Goal: Task Accomplishment & Management: Use online tool/utility

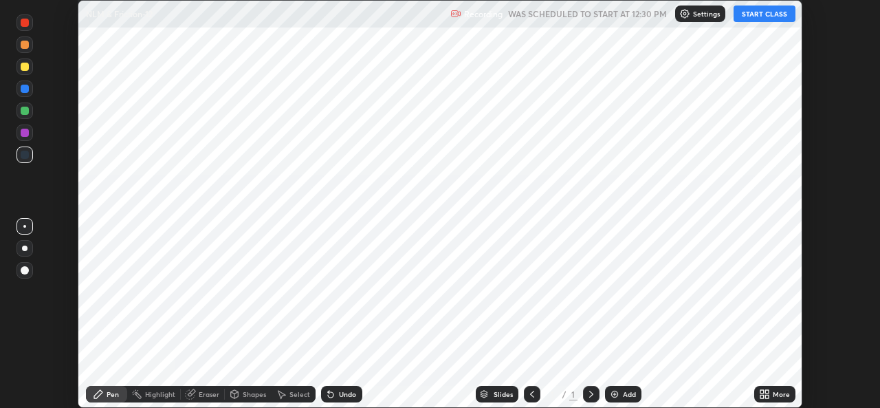
scroll to position [408, 880]
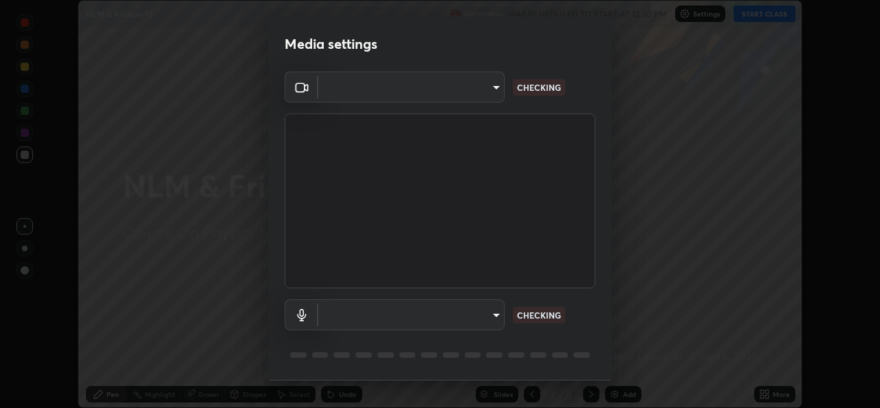
click at [492, 314] on body "Erase all NLM & Friction-12 Recording WAS SCHEDULED TO START AT 12:30 PM Settin…" at bounding box center [440, 204] width 880 height 408
type input "1bae5219f2427241882c49d72a3831d91ccadfd921fc1ac5908e7a23ac13a840"
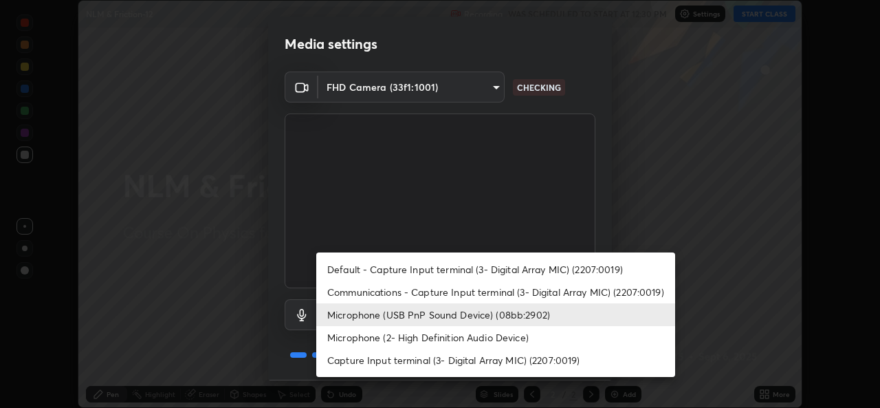
click at [501, 333] on li "Microphone (2- High Definition Audio Device)" at bounding box center [495, 337] width 359 height 23
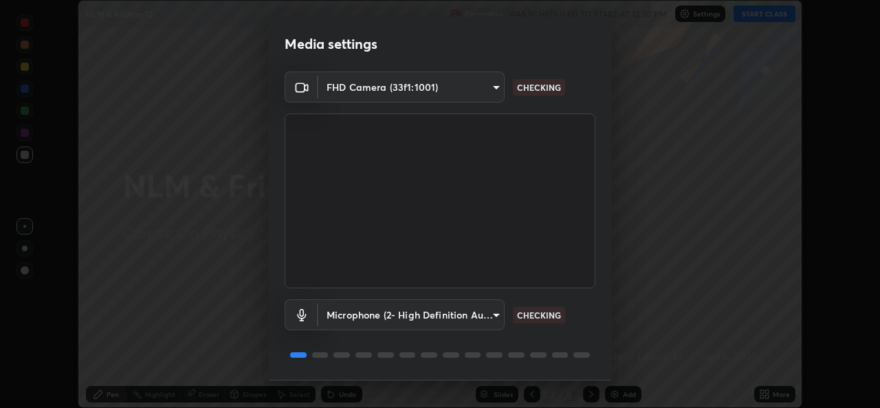
click at [494, 317] on body "Erase all NLM & Friction-12 Recording WAS SCHEDULED TO START AT 12:30 PM Settin…" at bounding box center [440, 204] width 880 height 408
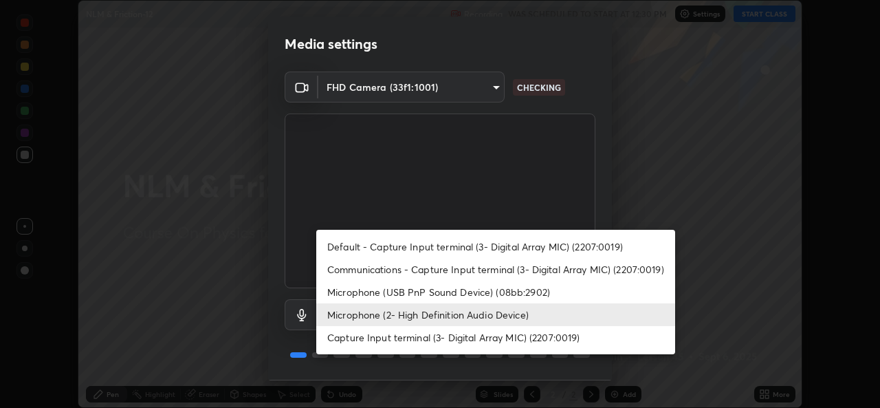
click at [489, 290] on li "Microphone (USB PnP Sound Device) (08bb:2902)" at bounding box center [495, 292] width 359 height 23
type input "d410c87dc0193b8b3cf58eff1f7b2380d82657523fa13e3063fc85e2b40aee02"
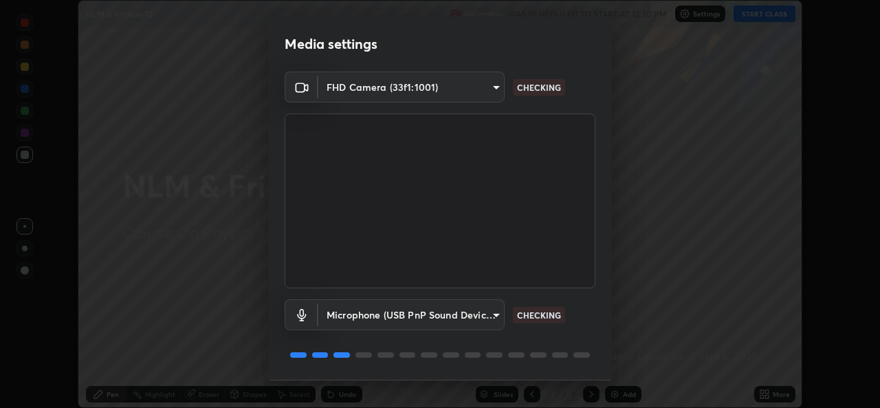
scroll to position [43, 0]
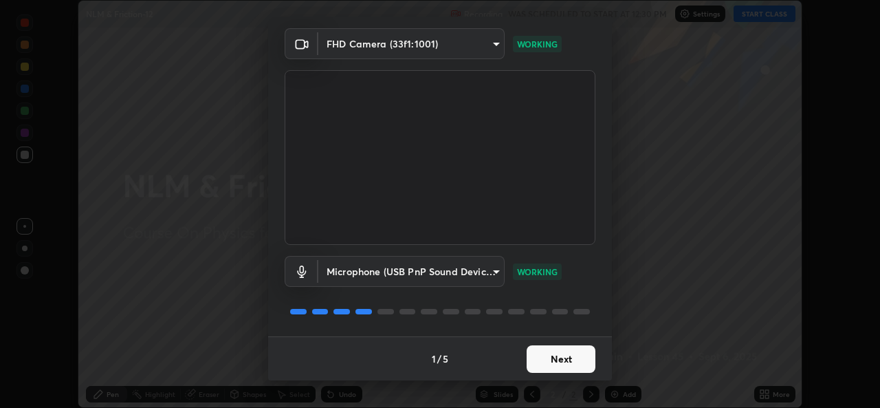
click at [547, 357] on button "Next" at bounding box center [561, 359] width 69 height 28
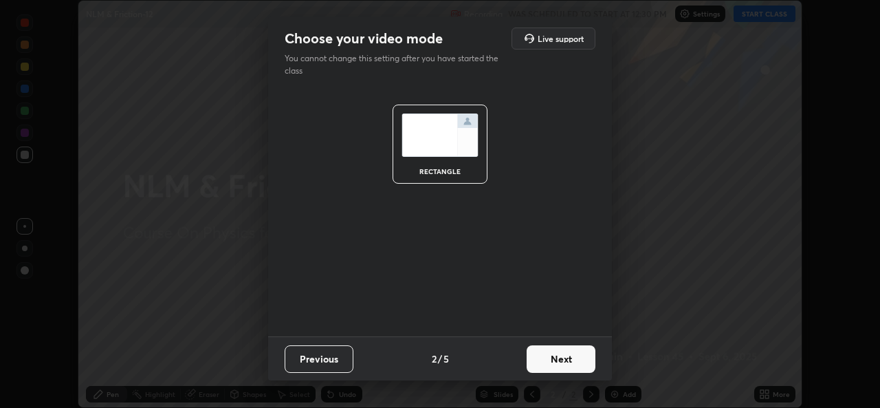
scroll to position [0, 0]
click at [550, 363] on button "Next" at bounding box center [561, 359] width 69 height 28
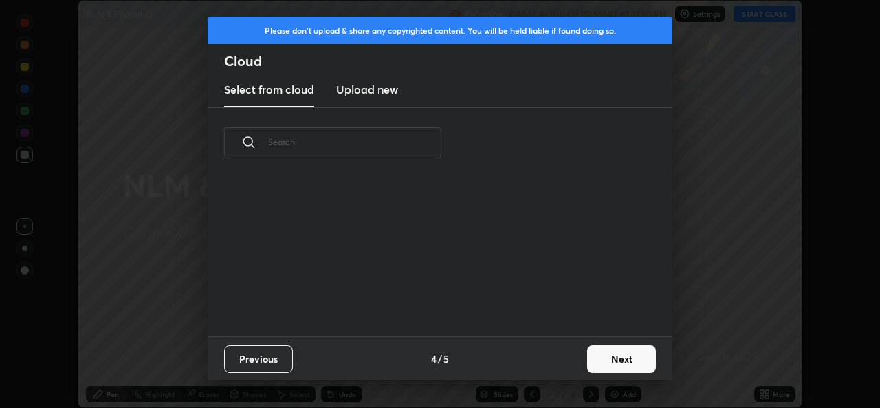
click at [598, 365] on button "Next" at bounding box center [621, 359] width 69 height 28
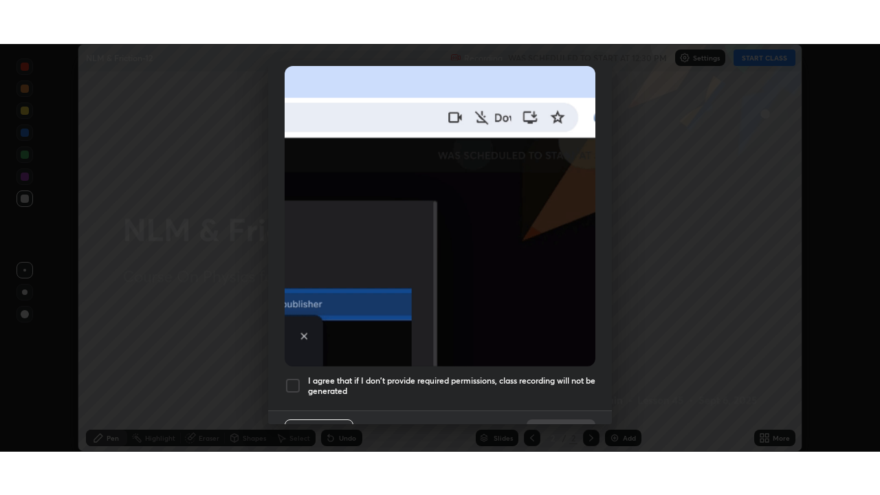
scroll to position [309, 0]
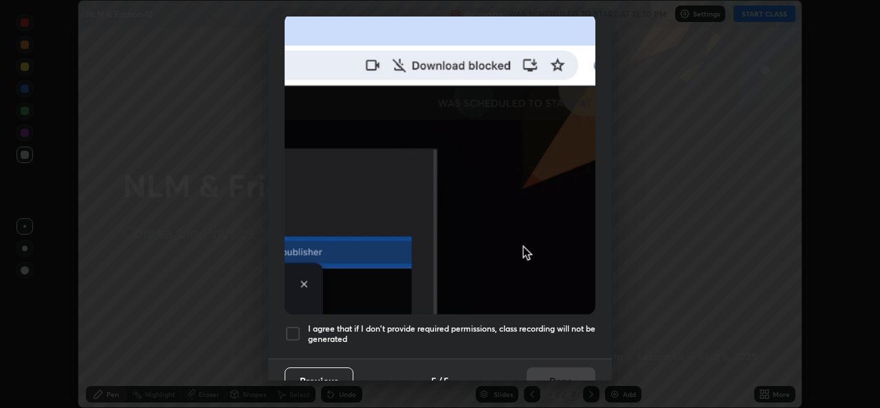
click at [501, 323] on h5 "I agree that if I don't provide required permissions, class recording will not …" at bounding box center [451, 333] width 287 height 21
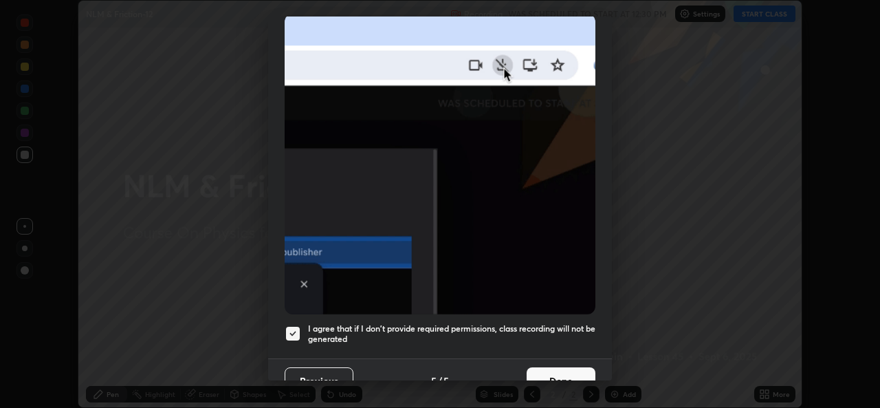
click at [543, 375] on button "Done" at bounding box center [561, 381] width 69 height 28
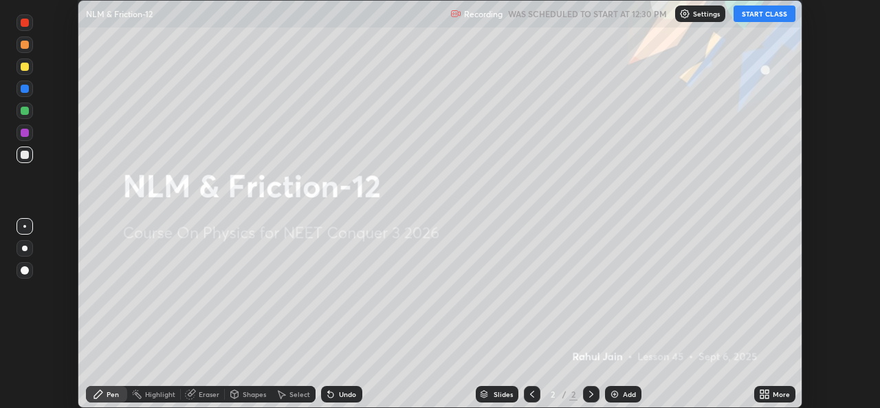
click at [763, 389] on icon at bounding box center [764, 394] width 11 height 11
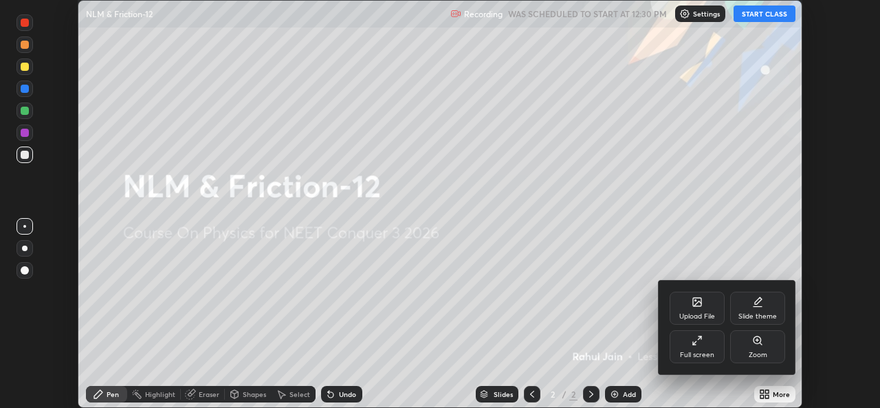
click at [697, 347] on div "Full screen" at bounding box center [697, 346] width 55 height 33
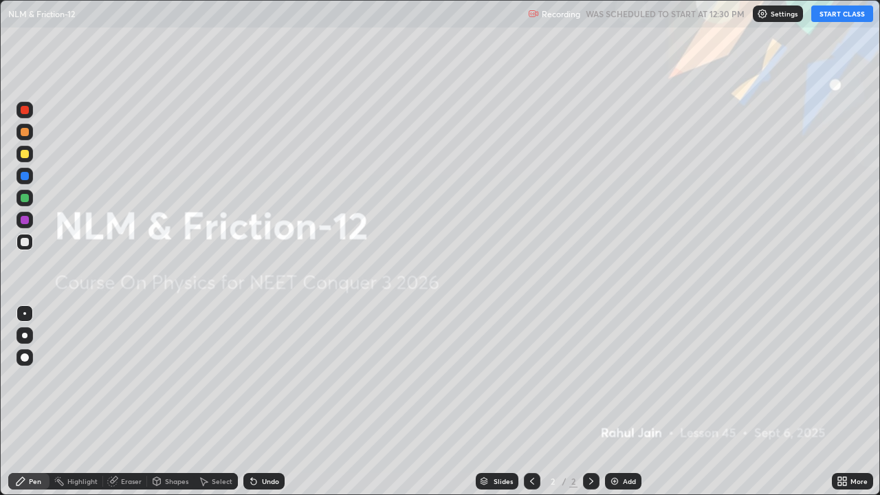
scroll to position [495, 880]
click at [116, 407] on icon at bounding box center [112, 481] width 11 height 11
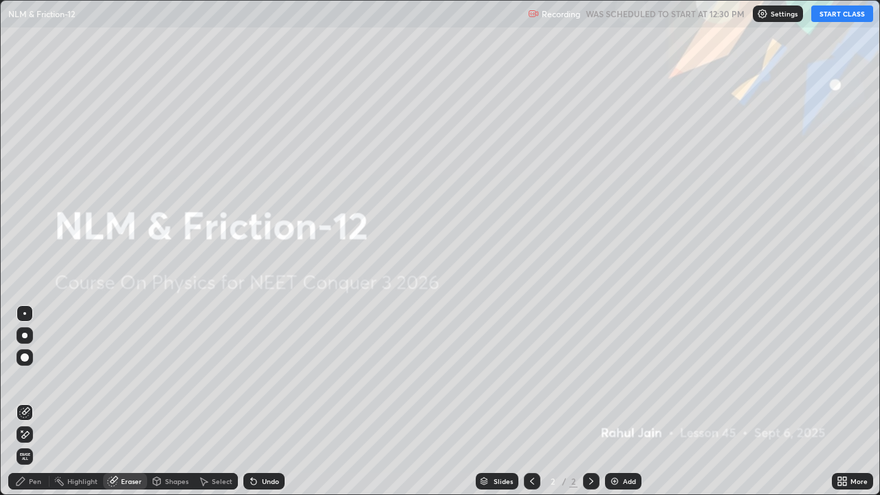
click at [860, 21] on button "START CLASS" at bounding box center [843, 14] width 62 height 17
click at [131, 407] on div "Eraser" at bounding box center [125, 481] width 44 height 17
click at [613, 407] on img at bounding box center [614, 481] width 11 height 11
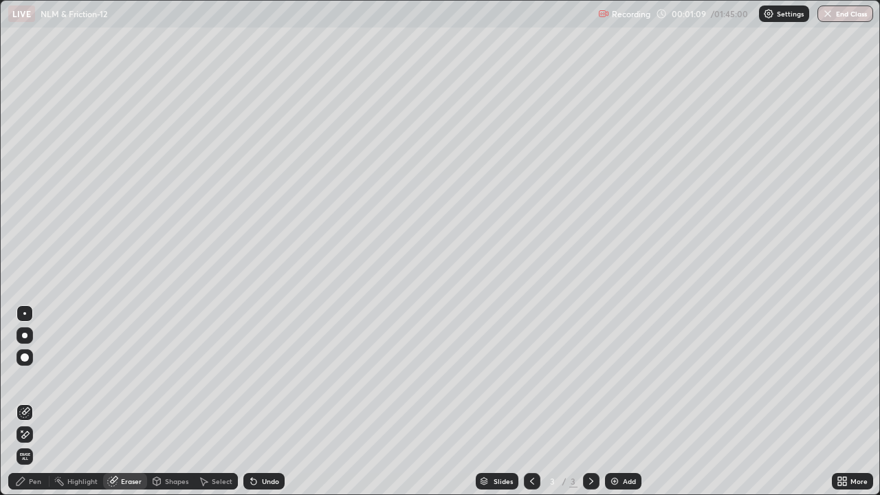
click at [31, 407] on div "Pen" at bounding box center [35, 481] width 12 height 7
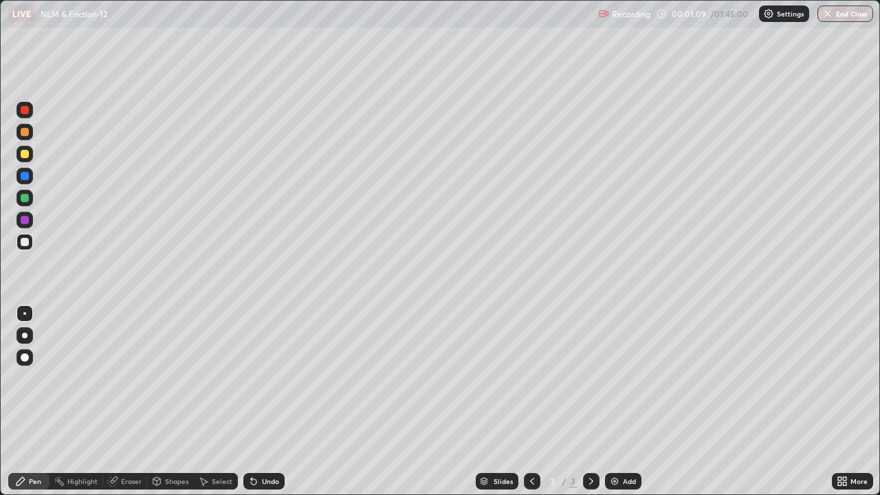
click at [21, 218] on div at bounding box center [25, 220] width 8 height 8
click at [25, 336] on div at bounding box center [25, 336] width 6 height 6
click at [23, 133] on div at bounding box center [25, 132] width 8 height 8
click at [25, 221] on div at bounding box center [25, 220] width 8 height 8
click at [262, 407] on div "Undo" at bounding box center [270, 481] width 17 height 7
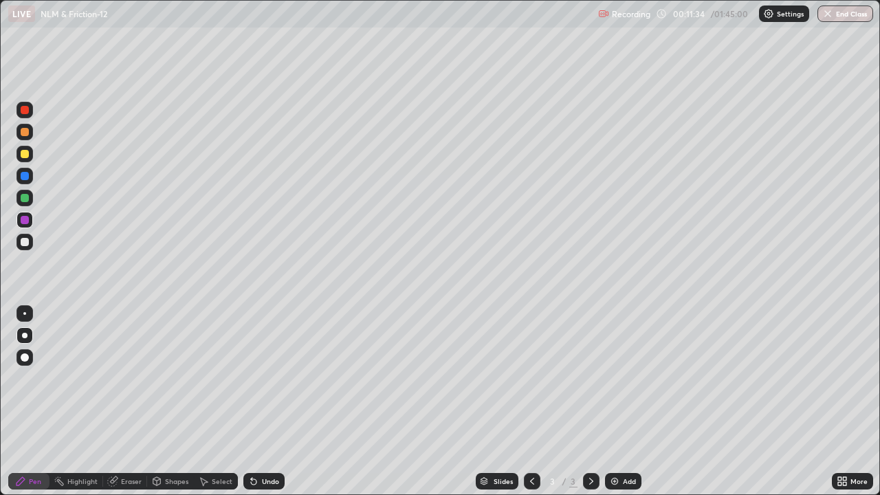
click at [262, 407] on div "Undo" at bounding box center [270, 481] width 17 height 7
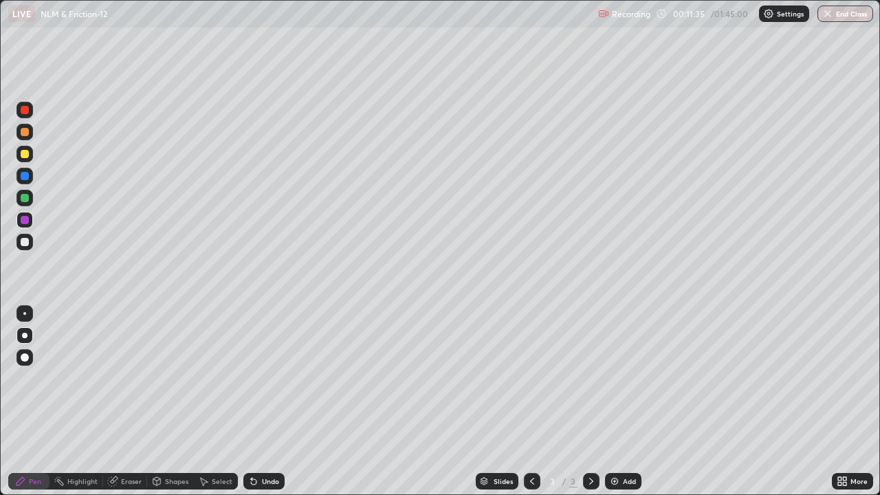
click at [262, 407] on div "Undo" at bounding box center [270, 481] width 17 height 7
click at [123, 407] on div "Eraser" at bounding box center [125, 481] width 44 height 17
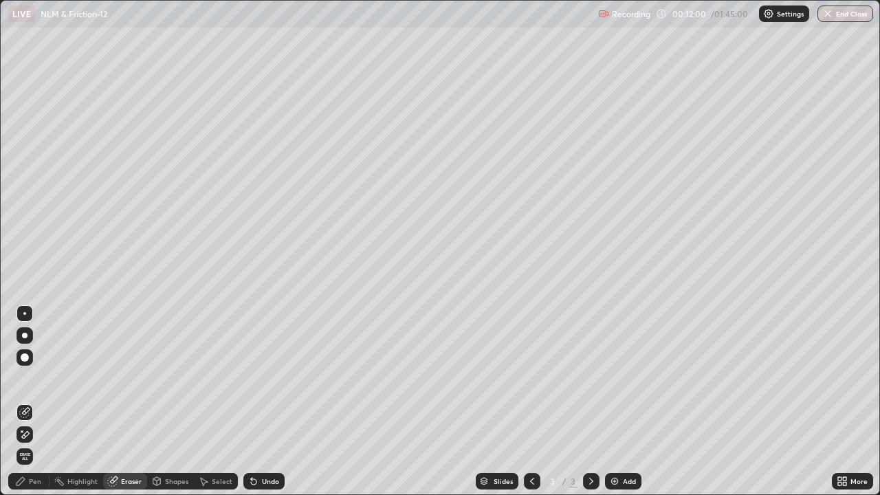
click at [25, 407] on icon at bounding box center [24, 435] width 11 height 12
click at [42, 407] on div "Pen" at bounding box center [28, 481] width 41 height 17
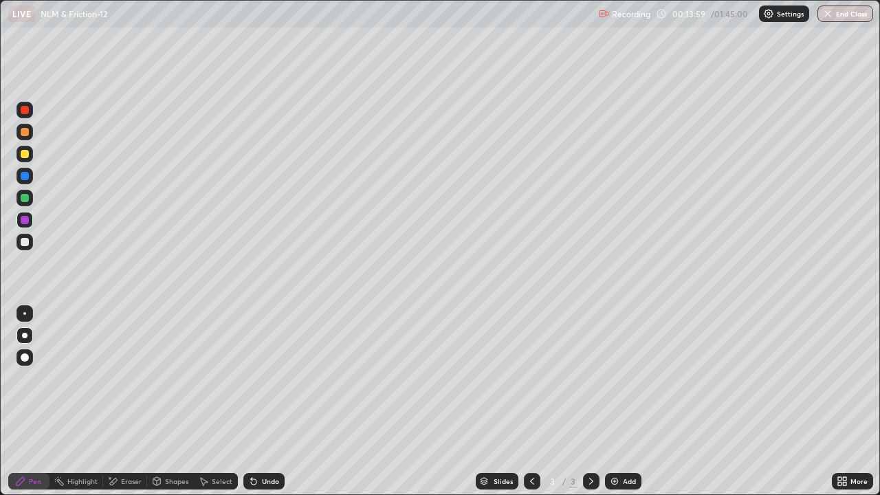
click at [618, 407] on img at bounding box center [614, 481] width 11 height 11
click at [23, 246] on div at bounding box center [25, 242] width 8 height 8
click at [23, 221] on div at bounding box center [25, 220] width 8 height 8
click at [25, 113] on div at bounding box center [25, 110] width 8 height 8
click at [25, 177] on div at bounding box center [25, 176] width 8 height 8
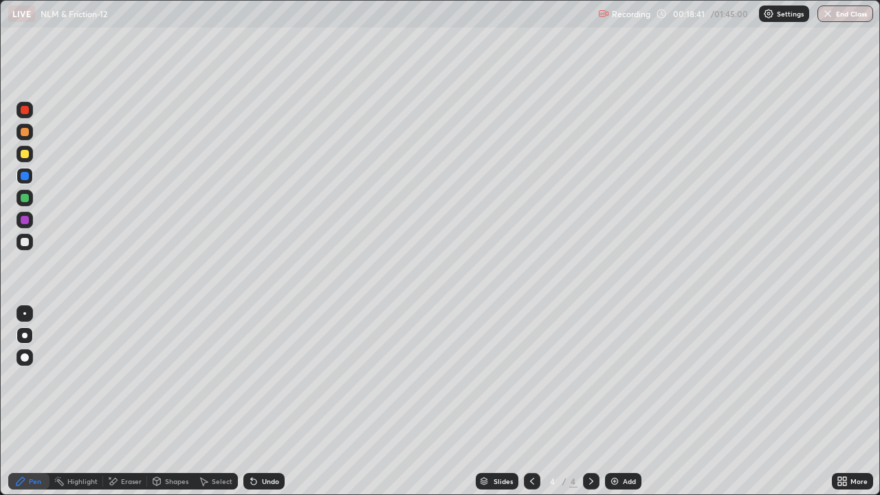
click at [611, 407] on div "Add" at bounding box center [623, 481] width 36 height 17
click at [25, 197] on div at bounding box center [25, 198] width 8 height 8
click at [26, 155] on div at bounding box center [25, 154] width 8 height 8
click at [21, 174] on div at bounding box center [25, 176] width 8 height 8
click at [25, 111] on div at bounding box center [25, 110] width 8 height 8
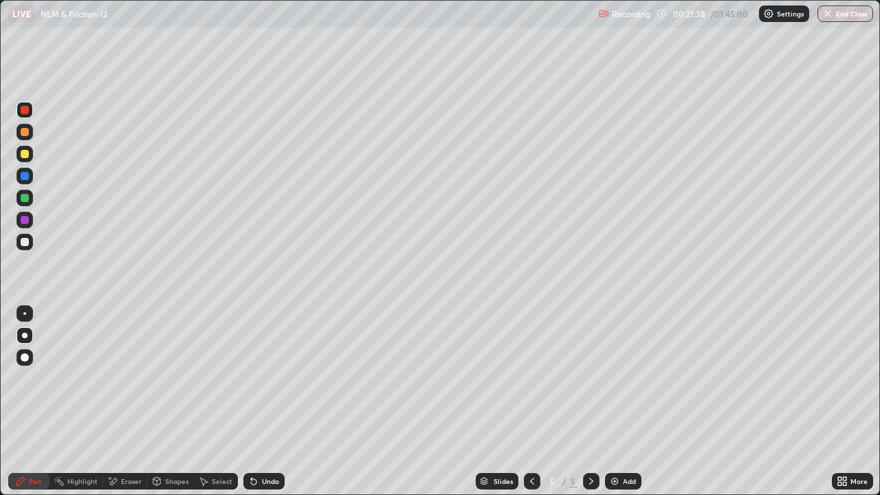
click at [24, 156] on div at bounding box center [25, 154] width 8 height 8
click at [531, 407] on icon at bounding box center [532, 481] width 11 height 11
click at [586, 407] on icon at bounding box center [591, 481] width 11 height 11
click at [584, 407] on div at bounding box center [591, 481] width 17 height 17
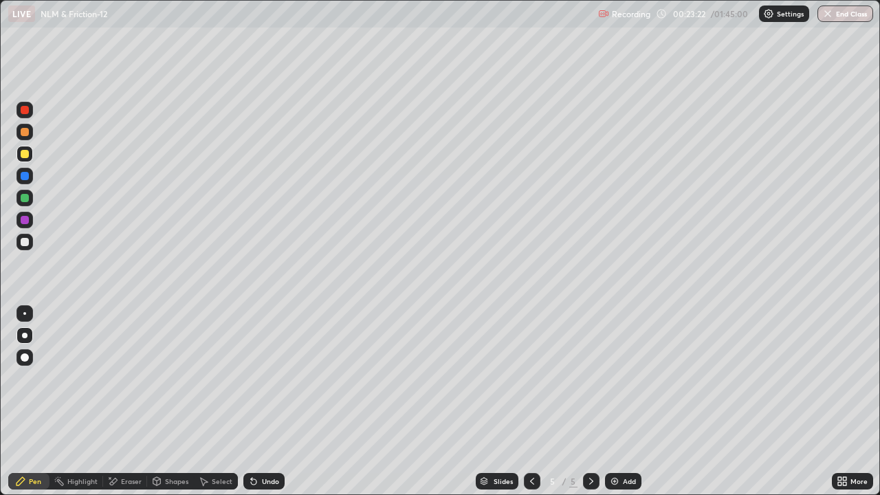
click at [617, 407] on img at bounding box center [614, 481] width 11 height 11
click at [25, 177] on div at bounding box center [25, 176] width 8 height 8
click at [25, 116] on div at bounding box center [25, 110] width 17 height 17
click at [525, 407] on div at bounding box center [532, 481] width 17 height 17
click at [258, 407] on div "Undo" at bounding box center [263, 481] width 41 height 17
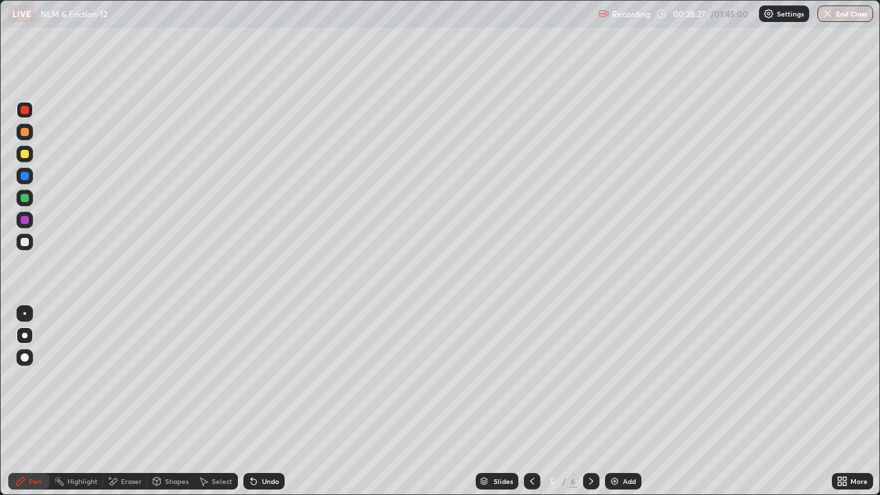
click at [258, 407] on div "Undo" at bounding box center [263, 481] width 41 height 17
click at [261, 407] on div "Undo" at bounding box center [263, 481] width 41 height 17
click at [263, 407] on div "Undo" at bounding box center [263, 481] width 41 height 17
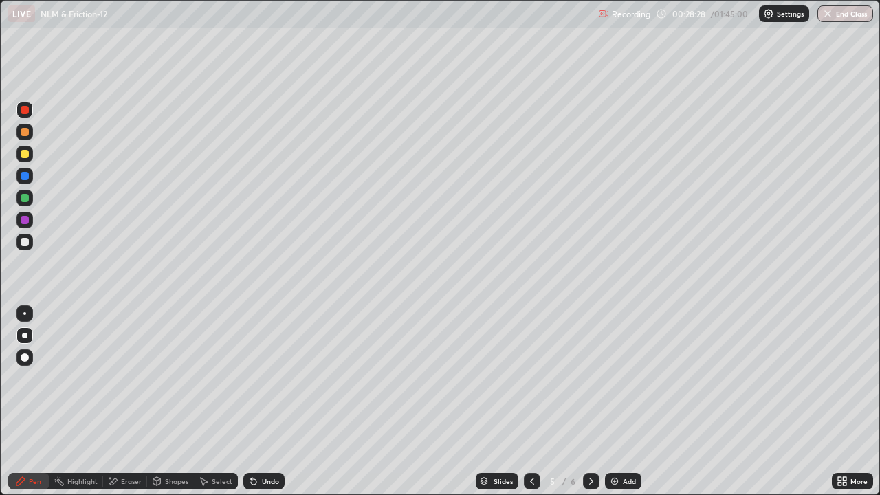
click at [263, 407] on div "Undo" at bounding box center [263, 481] width 41 height 17
click at [263, 407] on div "Undo" at bounding box center [261, 482] width 47 height 28
click at [121, 407] on div "Eraser" at bounding box center [131, 481] width 21 height 7
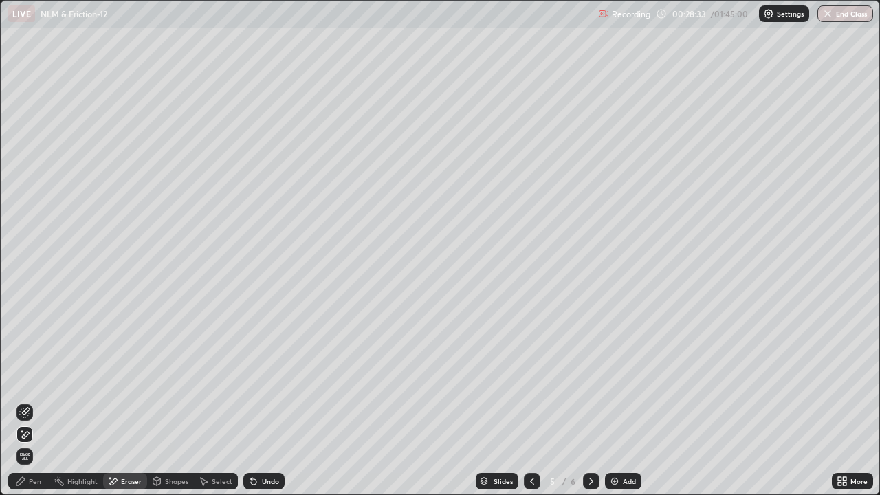
click at [32, 407] on div "Pen" at bounding box center [28, 481] width 41 height 17
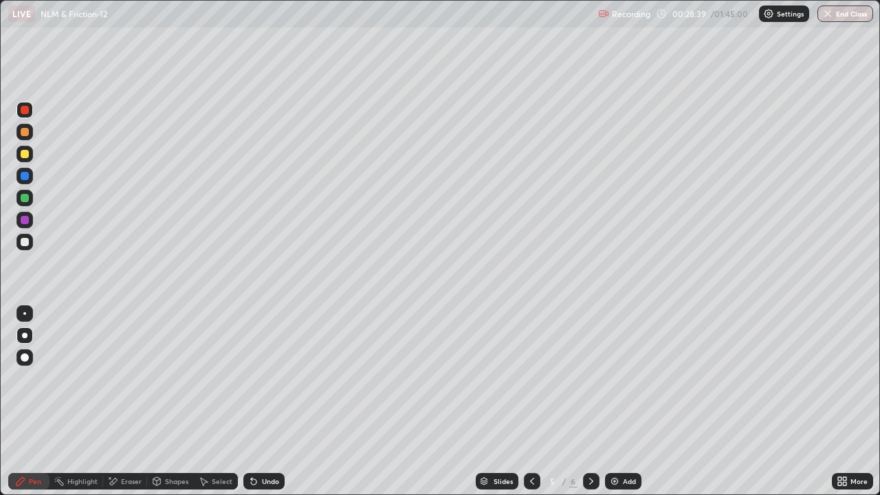
click at [586, 407] on icon at bounding box center [591, 481] width 11 height 11
click at [531, 407] on icon at bounding box center [532, 481] width 11 height 11
click at [590, 407] on icon at bounding box center [591, 481] width 11 height 11
click at [615, 407] on img at bounding box center [614, 481] width 11 height 11
click at [25, 224] on div at bounding box center [25, 220] width 8 height 8
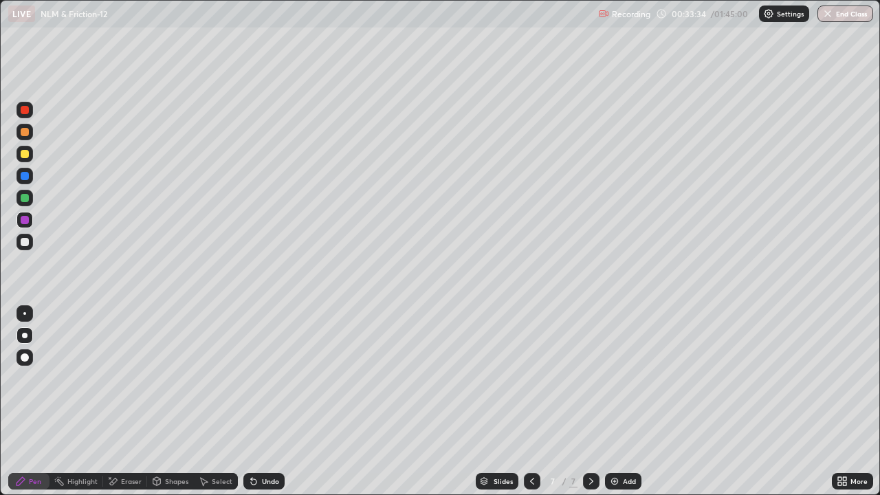
click at [126, 407] on div "Eraser" at bounding box center [131, 481] width 21 height 7
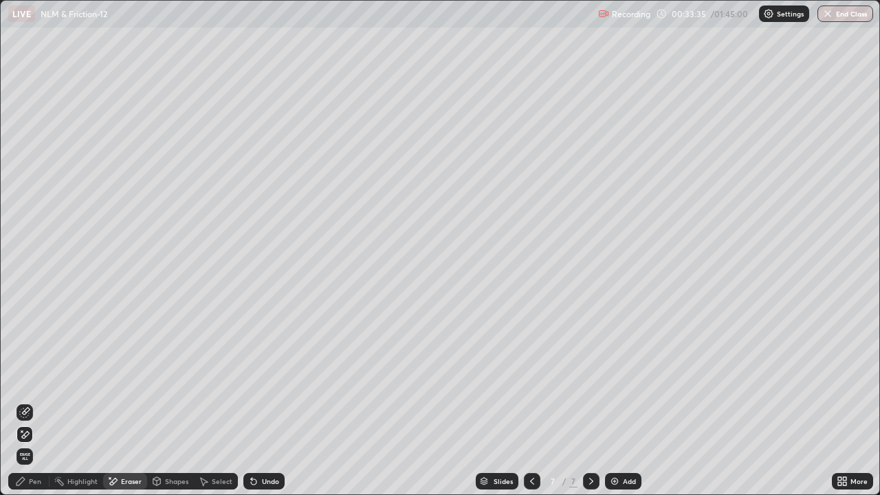
click at [30, 407] on icon at bounding box center [24, 412] width 11 height 11
click at [36, 407] on div "Pen" at bounding box center [28, 481] width 41 height 17
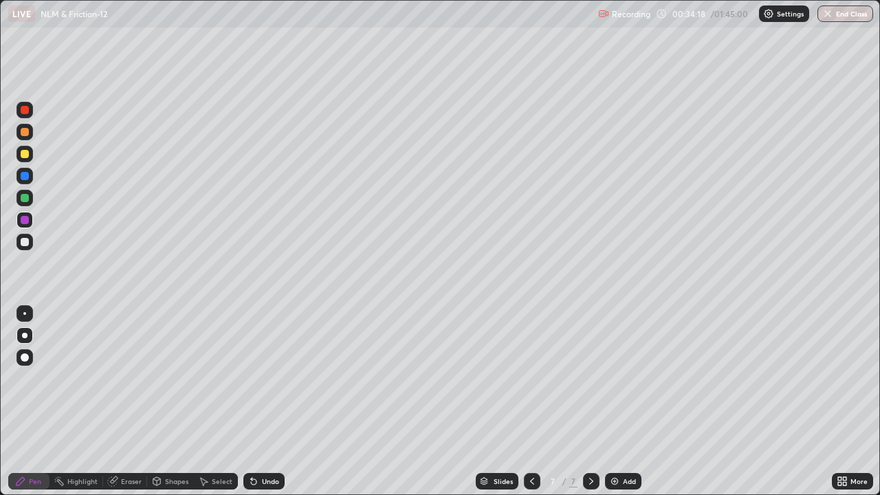
click at [28, 240] on div at bounding box center [25, 242] width 8 height 8
click at [269, 407] on div "Undo" at bounding box center [270, 481] width 17 height 7
click at [263, 407] on div "Undo" at bounding box center [263, 481] width 41 height 17
click at [263, 407] on div "Undo" at bounding box center [270, 481] width 17 height 7
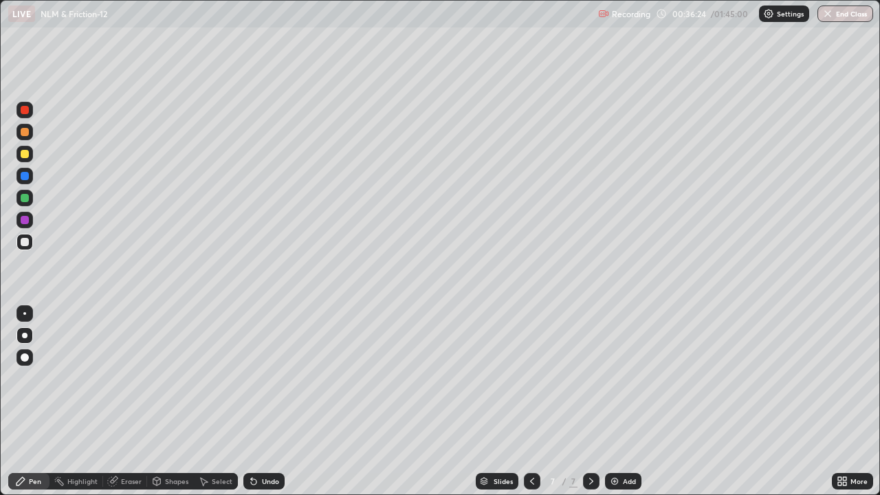
click at [263, 407] on div "Undo" at bounding box center [270, 481] width 17 height 7
click at [257, 407] on div "Undo" at bounding box center [263, 481] width 41 height 17
click at [25, 199] on div at bounding box center [25, 198] width 8 height 8
click at [27, 113] on div at bounding box center [25, 110] width 8 height 8
click at [618, 407] on img at bounding box center [614, 481] width 11 height 11
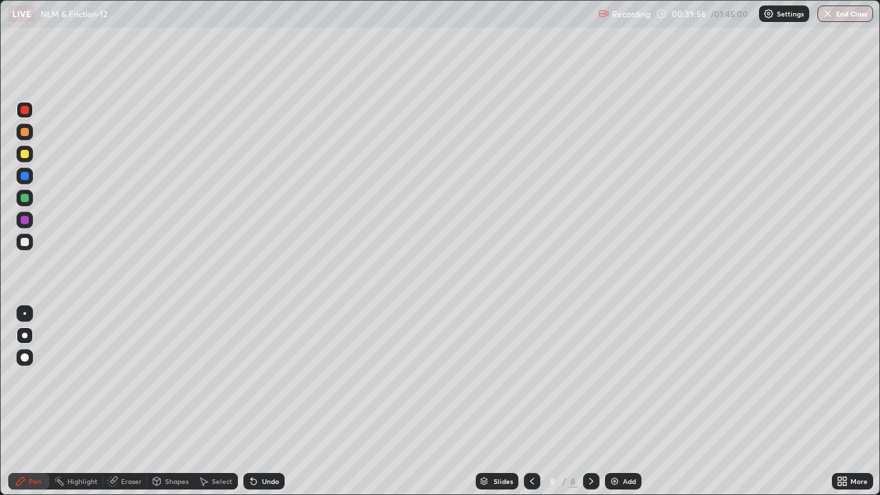
click at [24, 221] on div at bounding box center [25, 220] width 8 height 8
click at [25, 134] on div at bounding box center [25, 132] width 8 height 8
click at [266, 407] on div "Undo" at bounding box center [270, 481] width 17 height 7
click at [265, 407] on div "Undo" at bounding box center [263, 481] width 41 height 17
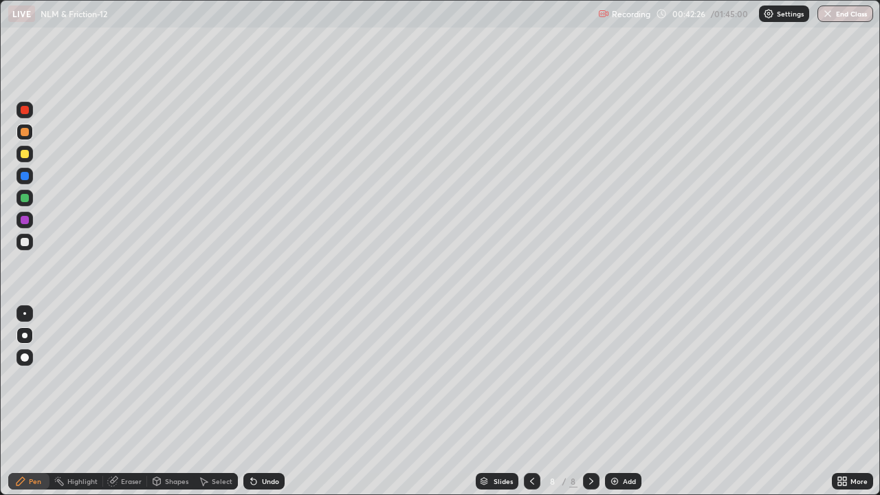
click at [265, 407] on div "Undo" at bounding box center [263, 481] width 41 height 17
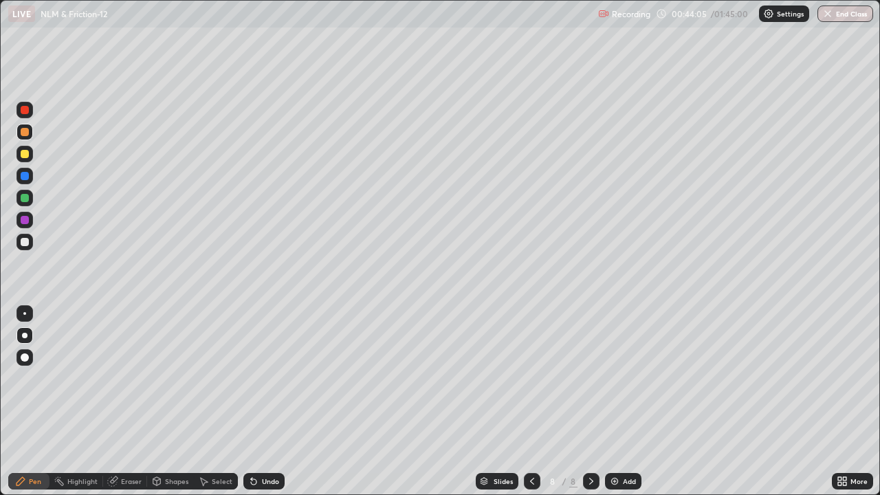
click at [620, 407] on div "Add" at bounding box center [623, 481] width 36 height 17
click at [27, 113] on div at bounding box center [25, 110] width 8 height 8
click at [17, 153] on div at bounding box center [25, 154] width 17 height 17
click at [398, 407] on div "Slides 9 / 9 Add" at bounding box center [558, 482] width 547 height 28
click at [24, 206] on div at bounding box center [25, 198] width 17 height 17
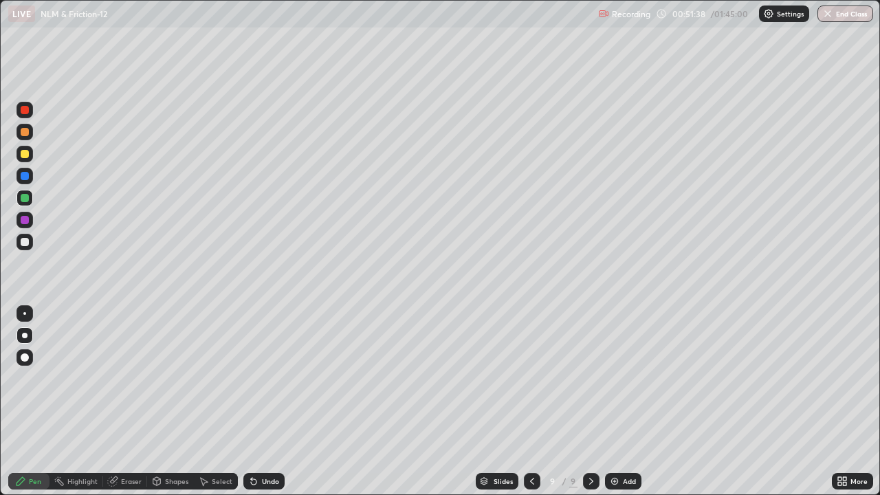
click at [619, 407] on div "Add" at bounding box center [623, 481] width 36 height 17
click at [26, 219] on div at bounding box center [25, 220] width 8 height 8
click at [25, 176] on div at bounding box center [25, 176] width 8 height 8
click at [23, 110] on div at bounding box center [25, 110] width 8 height 8
click at [21, 197] on div at bounding box center [25, 198] width 8 height 8
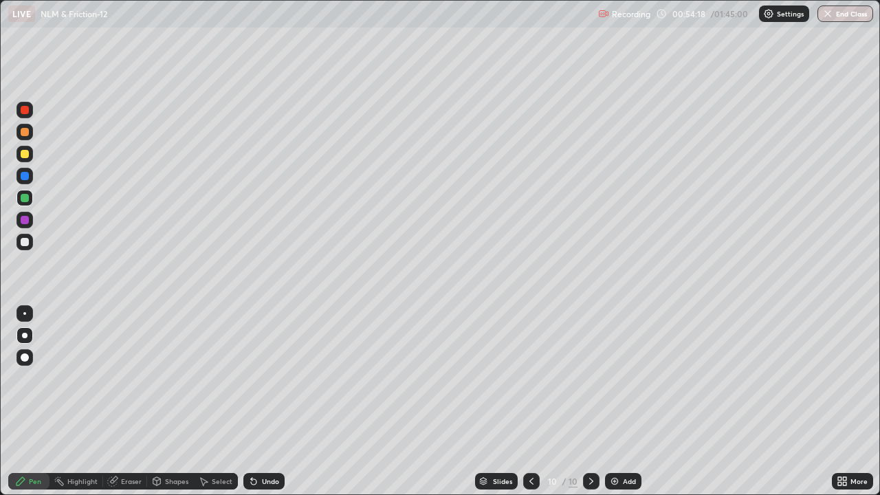
click at [25, 157] on div at bounding box center [25, 154] width 8 height 8
click at [209, 407] on div "Select" at bounding box center [216, 481] width 44 height 17
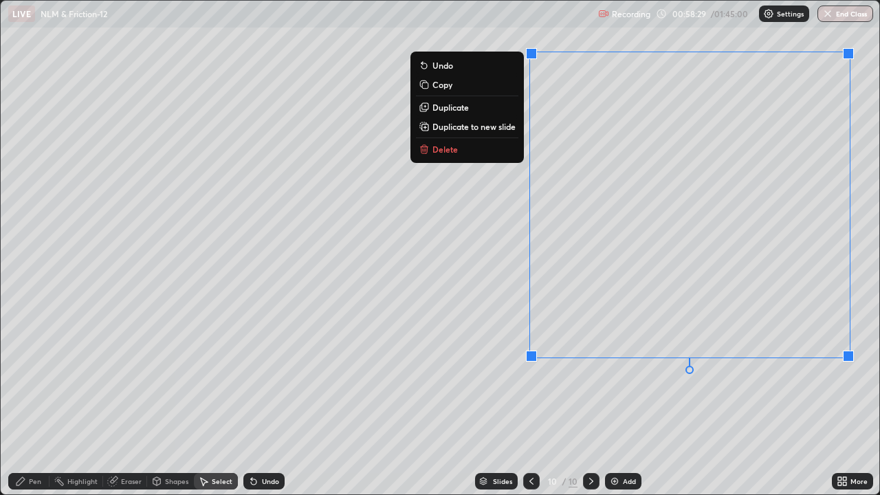
click at [458, 127] on p "Duplicate to new slide" at bounding box center [474, 126] width 83 height 11
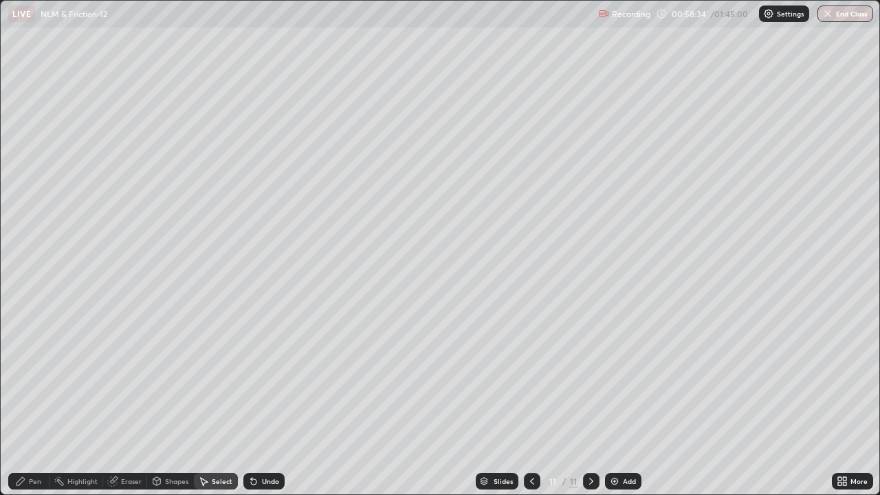
click at [33, 407] on div "Pen" at bounding box center [35, 481] width 12 height 7
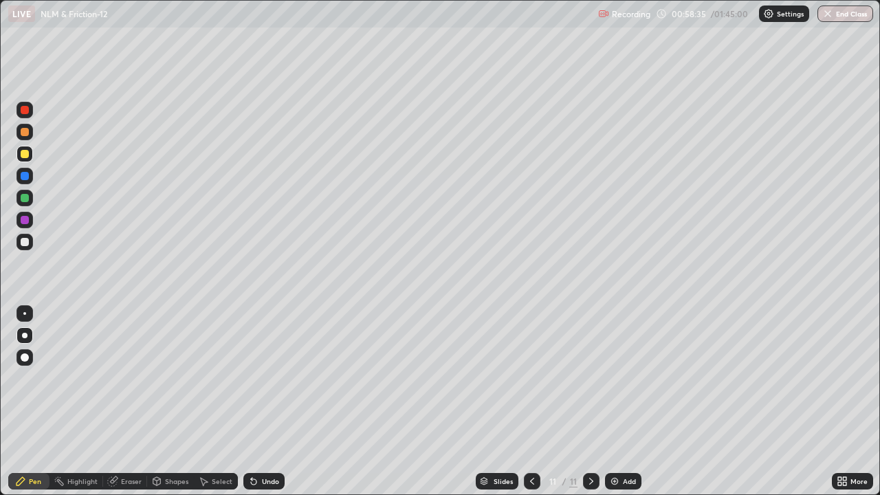
click at [26, 201] on div at bounding box center [25, 198] width 8 height 8
click at [257, 407] on div "Undo" at bounding box center [263, 481] width 41 height 17
click at [257, 407] on icon at bounding box center [253, 481] width 11 height 11
click at [23, 156] on div at bounding box center [25, 154] width 8 height 8
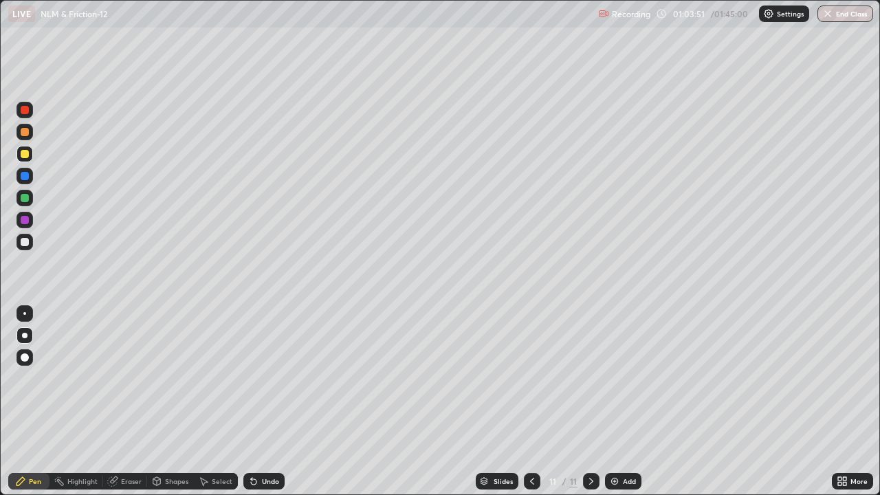
click at [609, 407] on img at bounding box center [614, 481] width 11 height 11
click at [26, 224] on div at bounding box center [25, 220] width 8 height 8
click at [527, 407] on div at bounding box center [532, 481] width 17 height 17
click at [590, 407] on div at bounding box center [591, 481] width 17 height 17
click at [24, 113] on div at bounding box center [25, 110] width 8 height 8
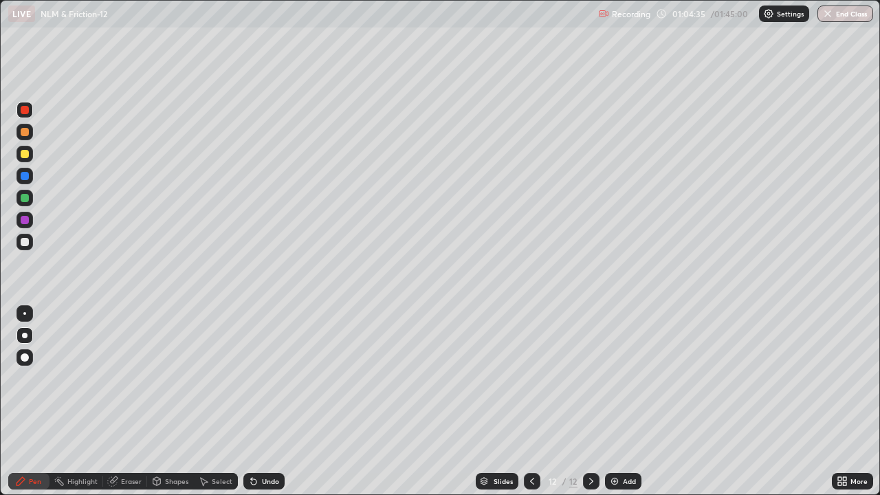
click at [28, 219] on div at bounding box center [25, 220] width 8 height 8
click at [24, 196] on div at bounding box center [25, 198] width 8 height 8
click at [262, 407] on div "Undo" at bounding box center [270, 481] width 17 height 7
click at [616, 407] on img at bounding box center [614, 481] width 11 height 11
click at [21, 155] on div at bounding box center [25, 154] width 8 height 8
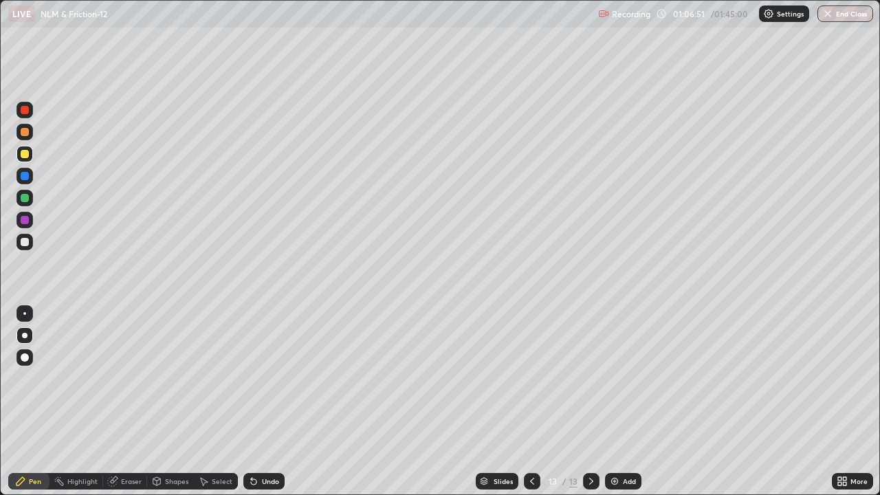
click at [22, 218] on div at bounding box center [25, 220] width 8 height 8
click at [618, 407] on img at bounding box center [614, 481] width 11 height 11
click at [25, 243] on div at bounding box center [25, 242] width 8 height 8
click at [21, 222] on div at bounding box center [25, 220] width 8 height 8
click at [834, 407] on div "More" at bounding box center [852, 481] width 41 height 17
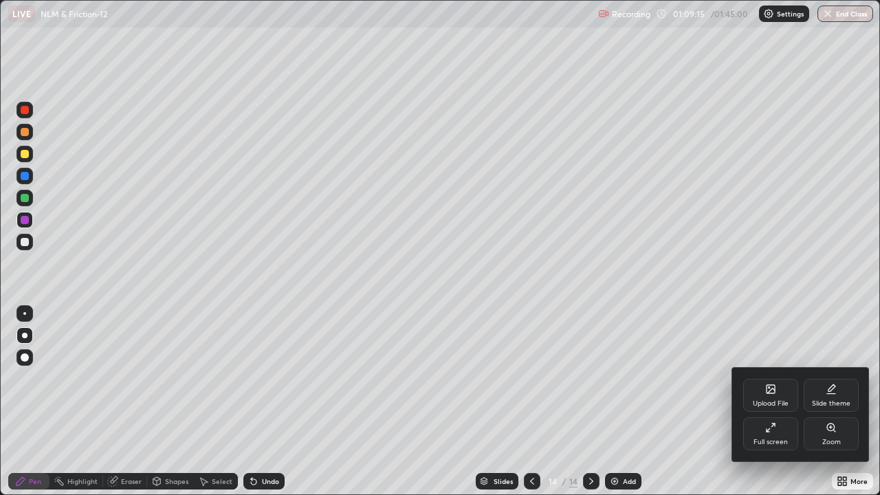
click at [394, 345] on div at bounding box center [440, 247] width 880 height 495
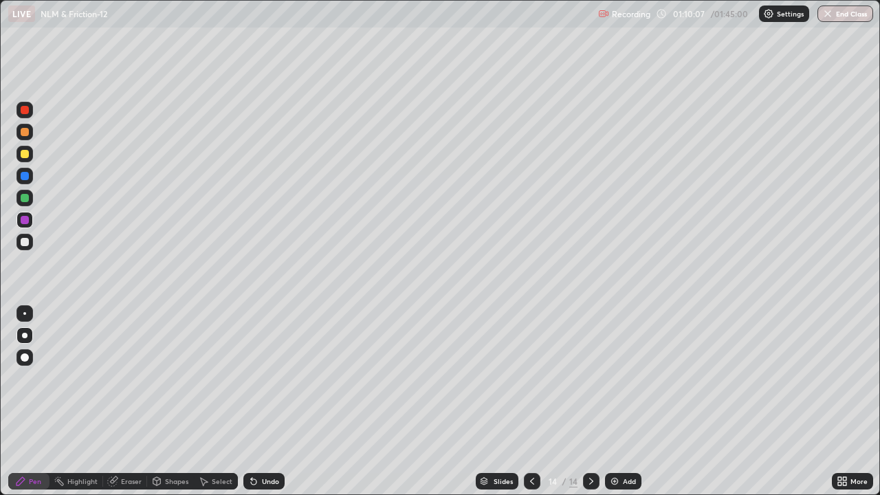
click at [531, 407] on icon at bounding box center [532, 481] width 11 height 11
click at [590, 407] on icon at bounding box center [591, 481] width 11 height 11
click at [532, 407] on icon at bounding box center [532, 481] width 11 height 11
click at [589, 407] on icon at bounding box center [591, 481] width 11 height 11
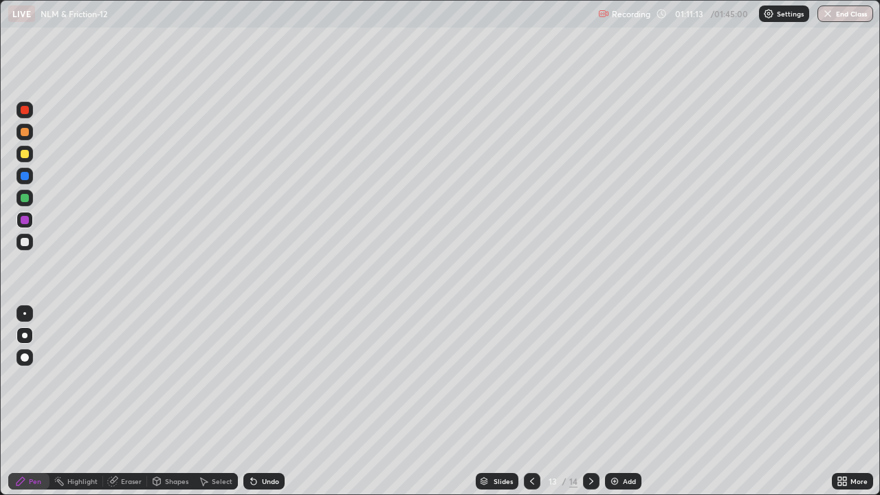
click at [527, 407] on icon at bounding box center [532, 481] width 11 height 11
click at [592, 407] on icon at bounding box center [591, 481] width 4 height 7
click at [590, 407] on icon at bounding box center [591, 481] width 11 height 11
click at [616, 407] on img at bounding box center [614, 481] width 11 height 11
click at [23, 241] on div at bounding box center [25, 242] width 8 height 8
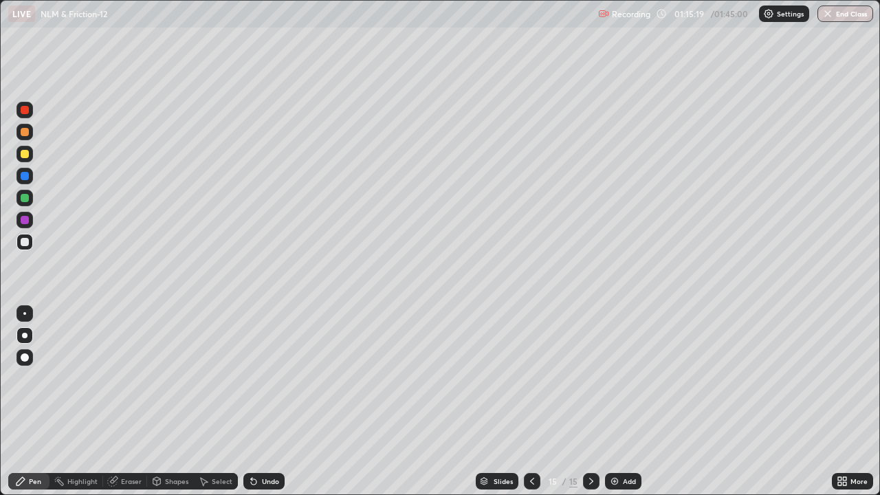
click at [25, 155] on div at bounding box center [25, 154] width 8 height 8
click at [613, 407] on img at bounding box center [614, 481] width 11 height 11
click at [23, 198] on div at bounding box center [25, 198] width 8 height 8
click at [19, 180] on div at bounding box center [25, 176] width 17 height 17
click at [24, 200] on div at bounding box center [25, 198] width 8 height 8
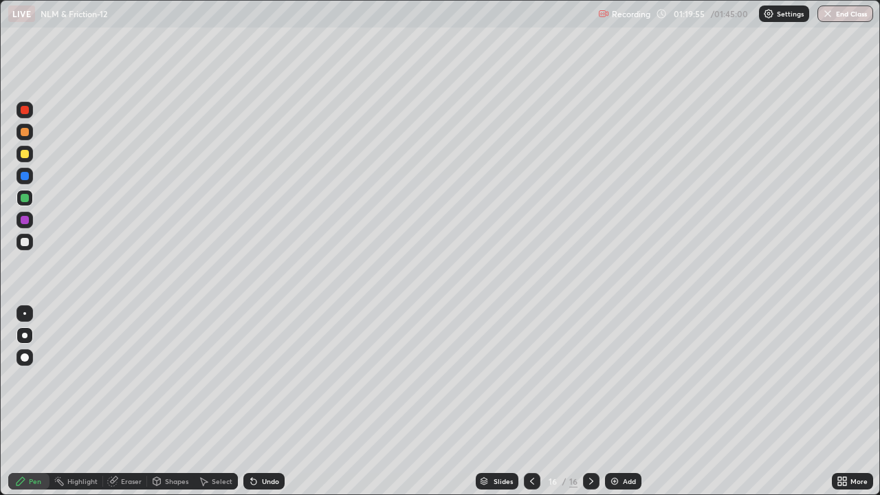
click at [23, 175] on div at bounding box center [25, 176] width 8 height 8
click at [25, 155] on div at bounding box center [25, 154] width 8 height 8
click at [27, 113] on div at bounding box center [25, 110] width 8 height 8
click at [23, 155] on div at bounding box center [25, 154] width 8 height 8
click at [617, 407] on img at bounding box center [614, 481] width 11 height 11
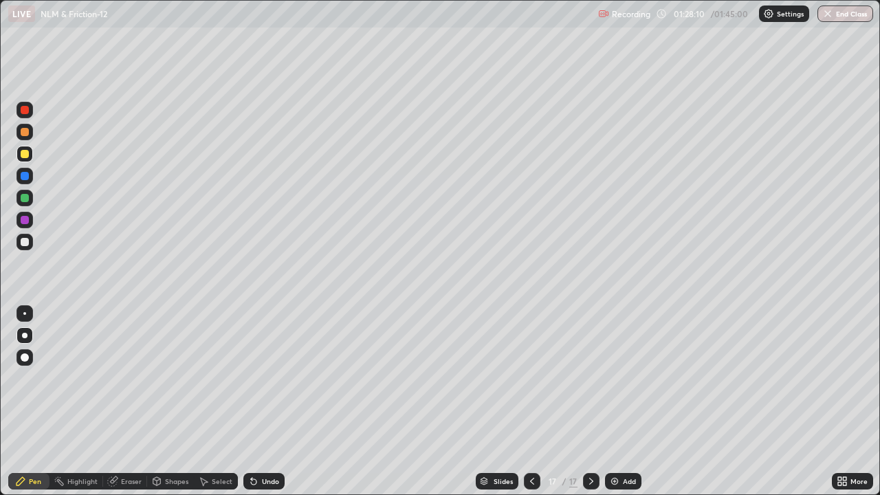
click at [25, 222] on div at bounding box center [25, 220] width 8 height 8
click at [23, 115] on div at bounding box center [25, 110] width 17 height 17
click at [23, 199] on div at bounding box center [25, 198] width 8 height 8
click at [123, 407] on div "Eraser" at bounding box center [131, 481] width 21 height 7
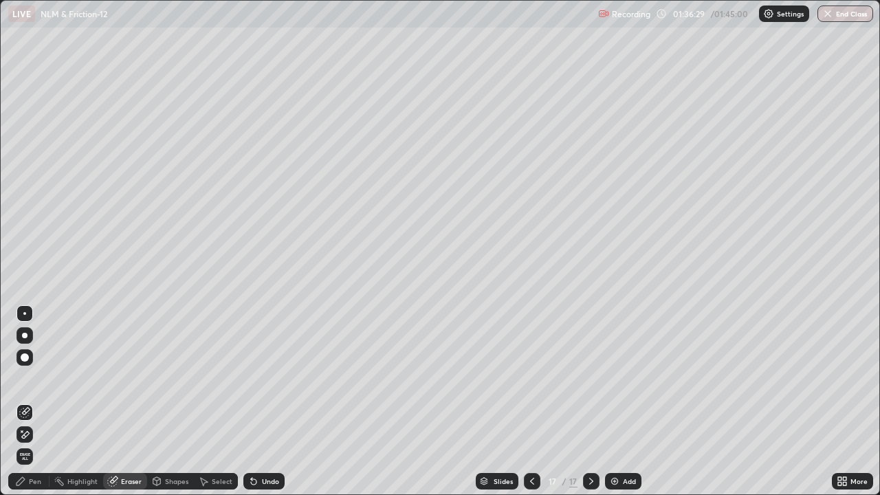
click at [26, 407] on icon at bounding box center [24, 435] width 11 height 12
click at [31, 407] on div "Pen" at bounding box center [35, 481] width 12 height 7
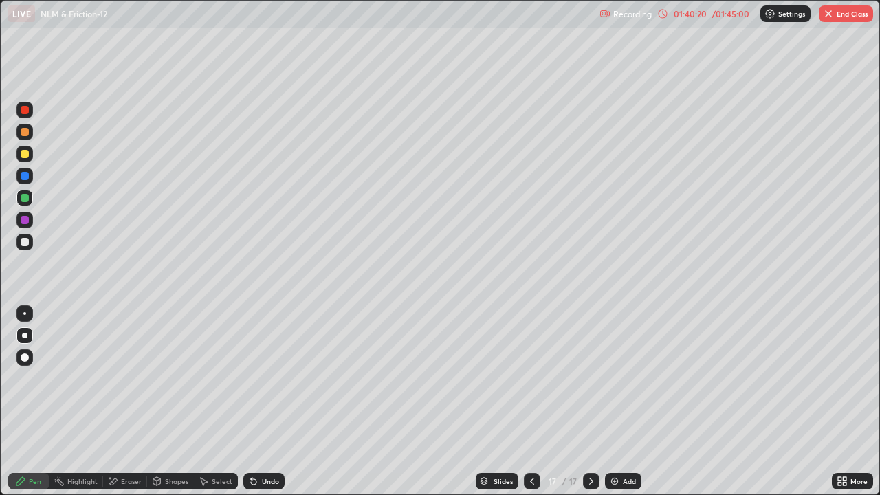
click at [618, 407] on img at bounding box center [614, 481] width 11 height 11
click at [23, 219] on div at bounding box center [25, 220] width 8 height 8
click at [22, 241] on div at bounding box center [25, 242] width 8 height 8
click at [527, 407] on icon at bounding box center [532, 481] width 11 height 11
click at [589, 407] on icon at bounding box center [591, 481] width 11 height 11
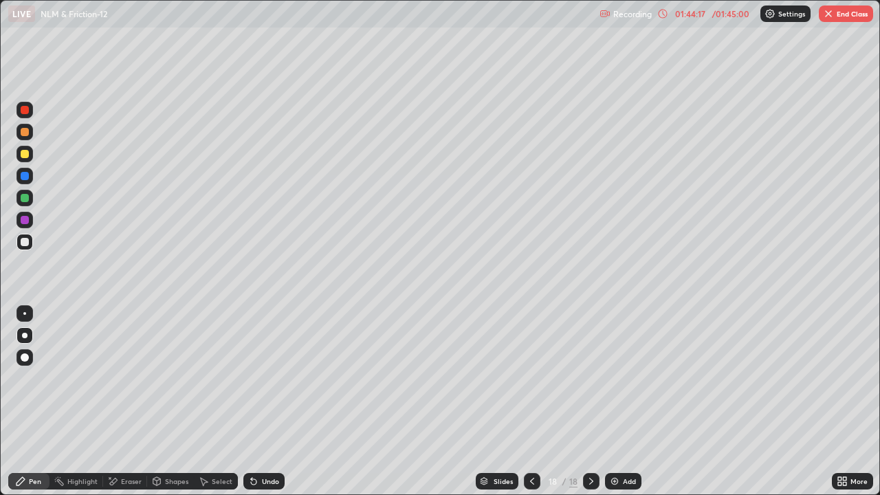
click at [121, 407] on div "Eraser" at bounding box center [131, 481] width 21 height 7
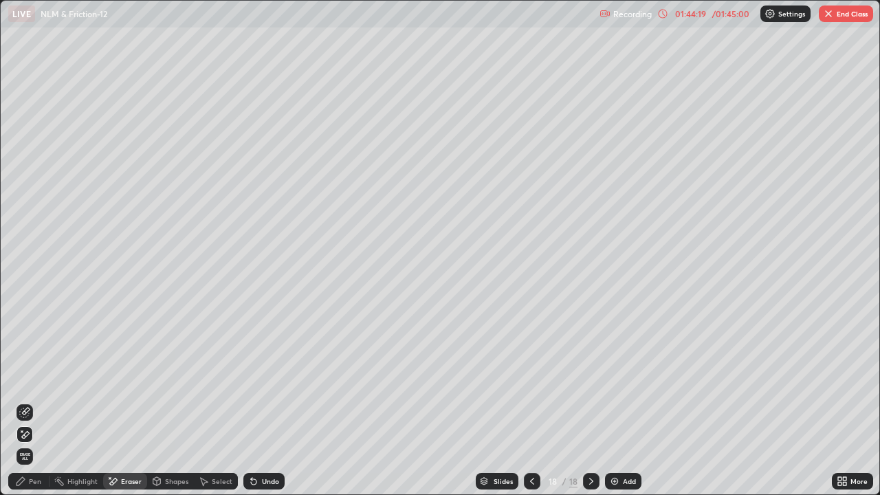
click at [34, 407] on div "Pen" at bounding box center [28, 481] width 41 height 17
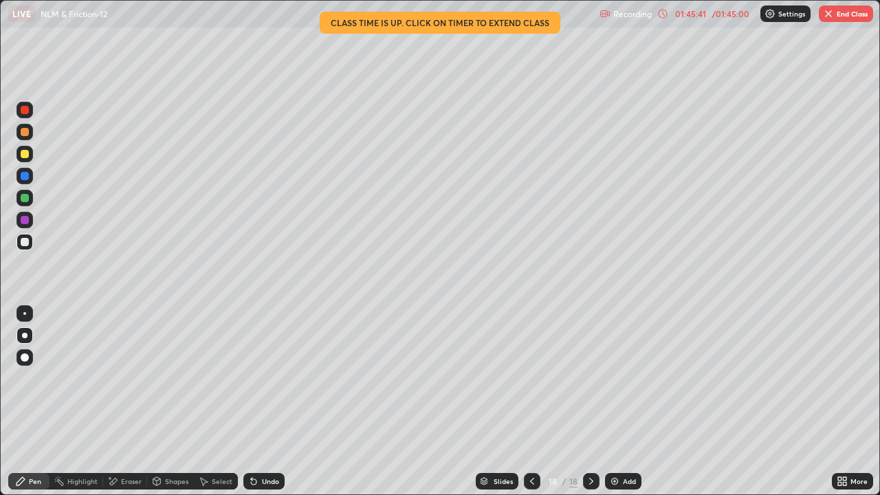
click at [618, 407] on img at bounding box center [614, 481] width 11 height 11
click at [261, 407] on div "Undo" at bounding box center [263, 481] width 41 height 17
click at [663, 13] on icon at bounding box center [662, 13] width 11 height 11
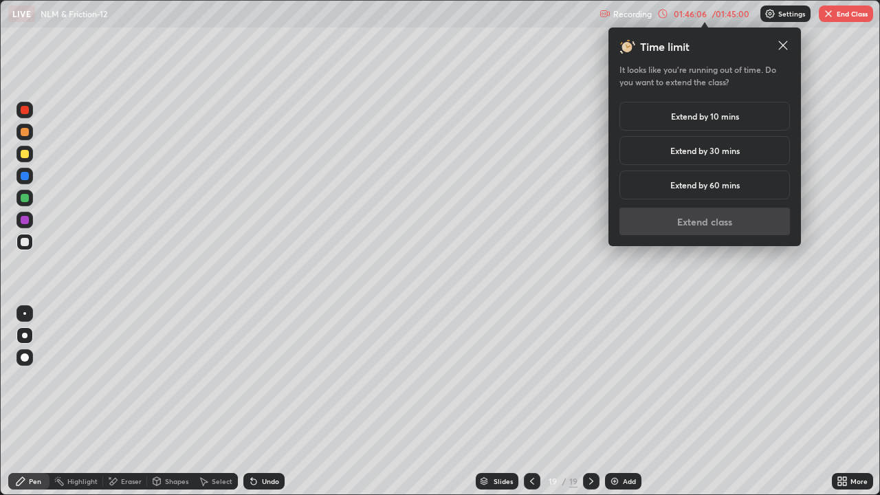
click at [717, 118] on h5 "Extend by 10 mins" at bounding box center [705, 116] width 68 height 12
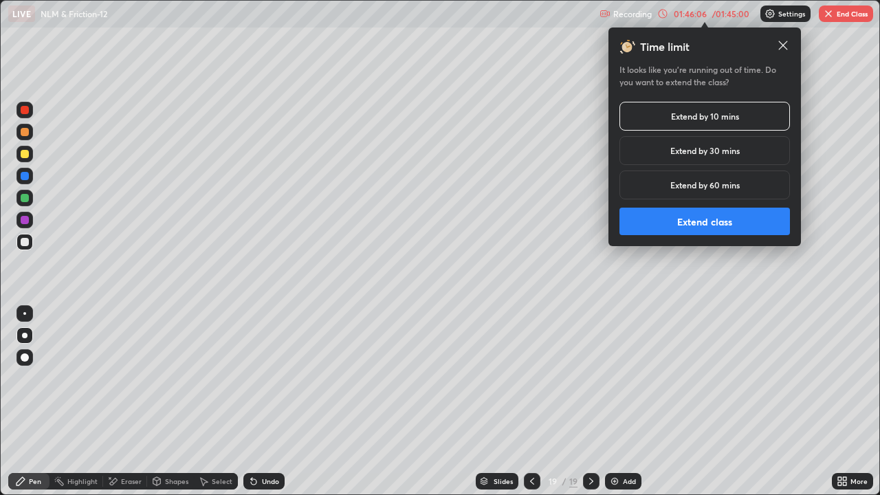
click at [711, 223] on button "Extend class" at bounding box center [705, 222] width 171 height 28
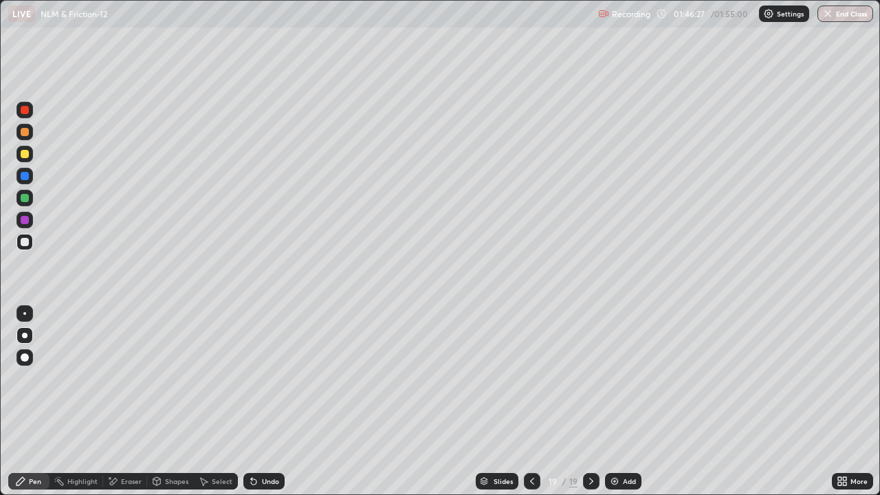
click at [25, 154] on div at bounding box center [25, 154] width 8 height 8
click at [27, 221] on div at bounding box center [25, 220] width 8 height 8
click at [531, 407] on icon at bounding box center [532, 481] width 11 height 11
click at [590, 407] on icon at bounding box center [591, 481] width 11 height 11
click at [24, 179] on div at bounding box center [25, 176] width 8 height 8
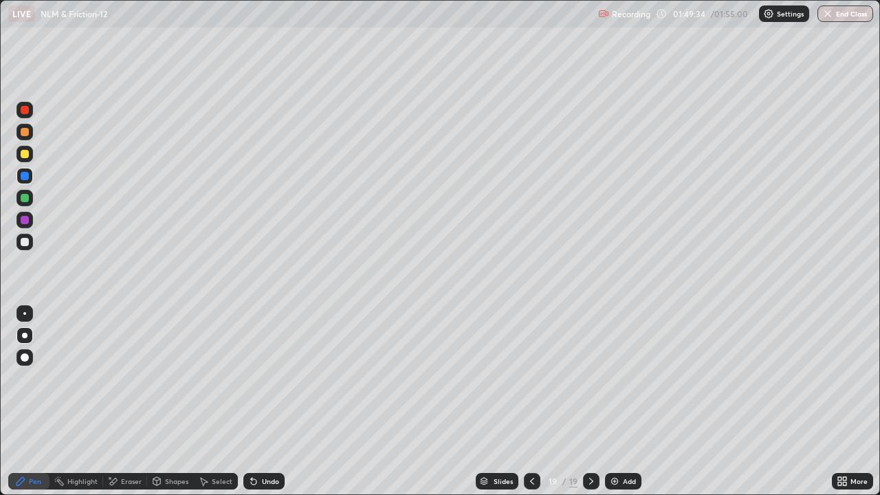
click at [615, 407] on img at bounding box center [614, 481] width 11 height 11
click at [849, 16] on button "End Class" at bounding box center [846, 14] width 54 height 17
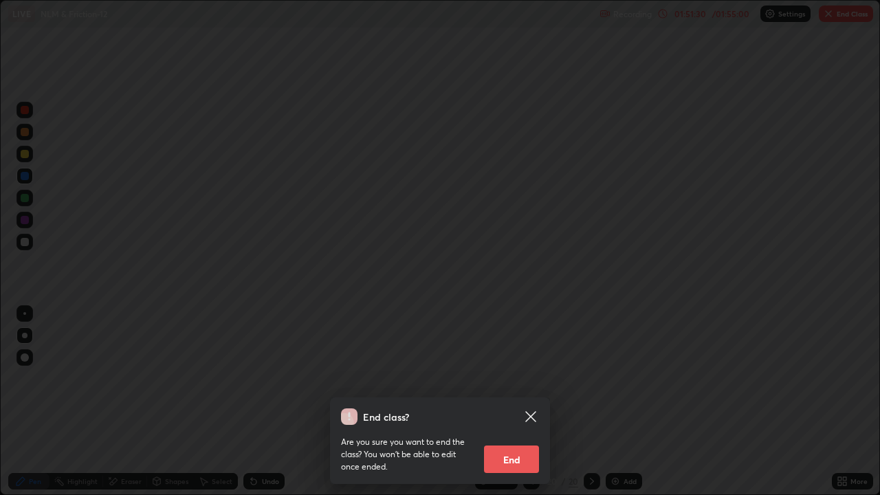
click at [510, 407] on button "End" at bounding box center [511, 460] width 55 height 28
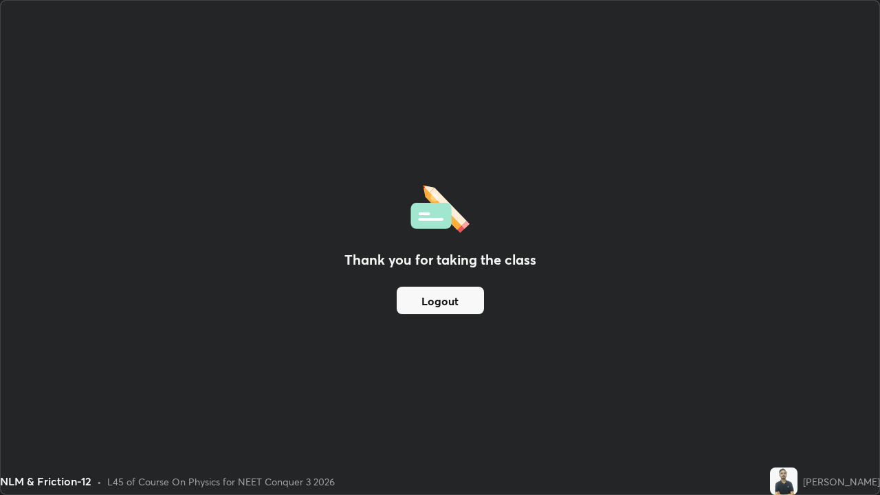
click at [444, 304] on button "Logout" at bounding box center [440, 301] width 87 height 28
